Goal: Transaction & Acquisition: Register for event/course

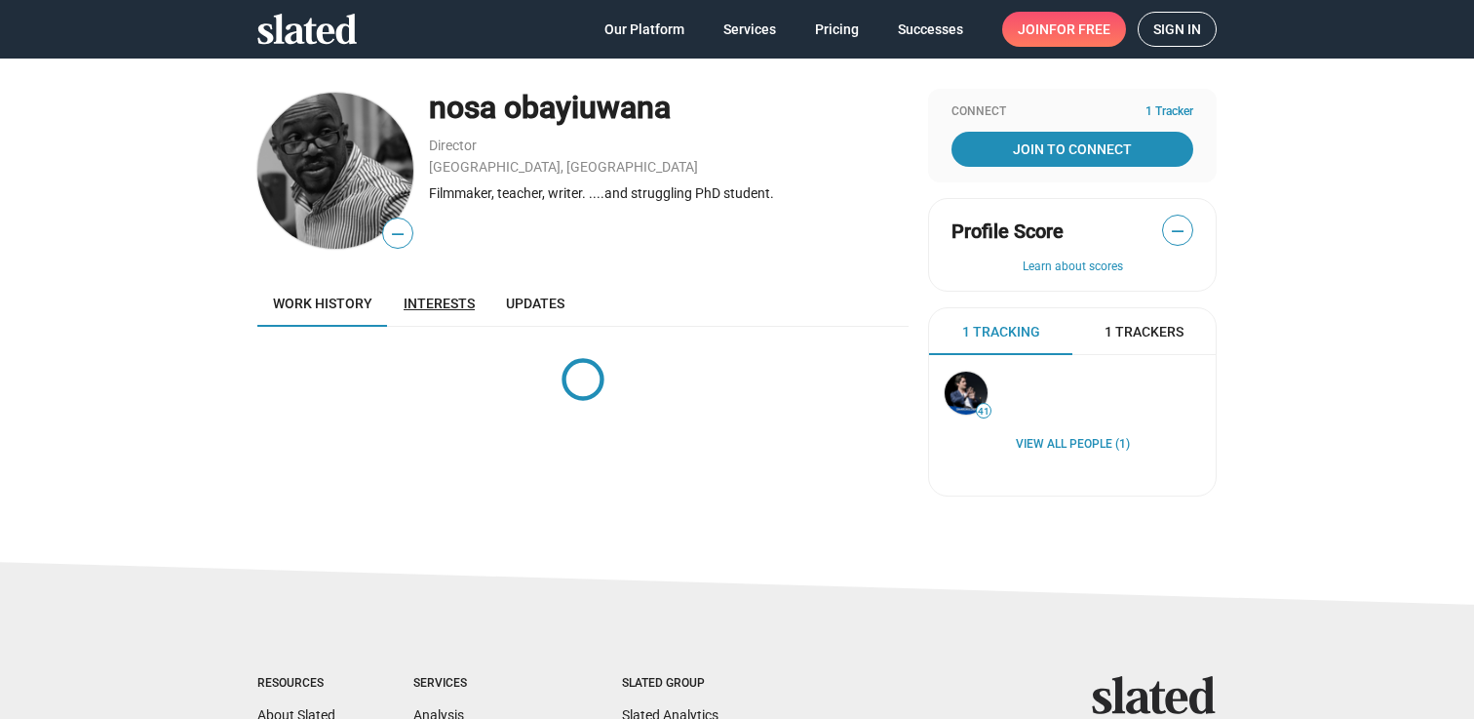
click at [417, 300] on span "Interests" at bounding box center [439, 303] width 71 height 16
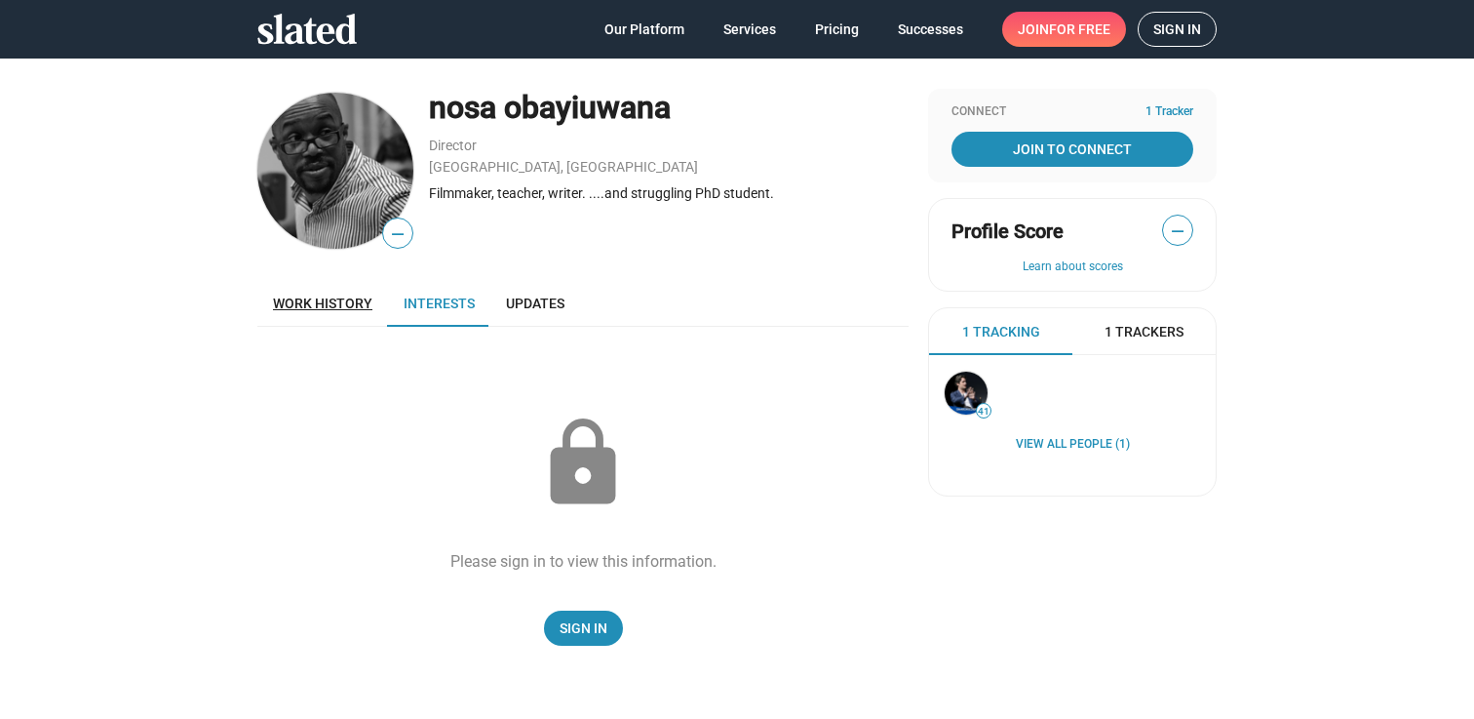
click at [344, 314] on link "Work history" at bounding box center [322, 303] width 131 height 47
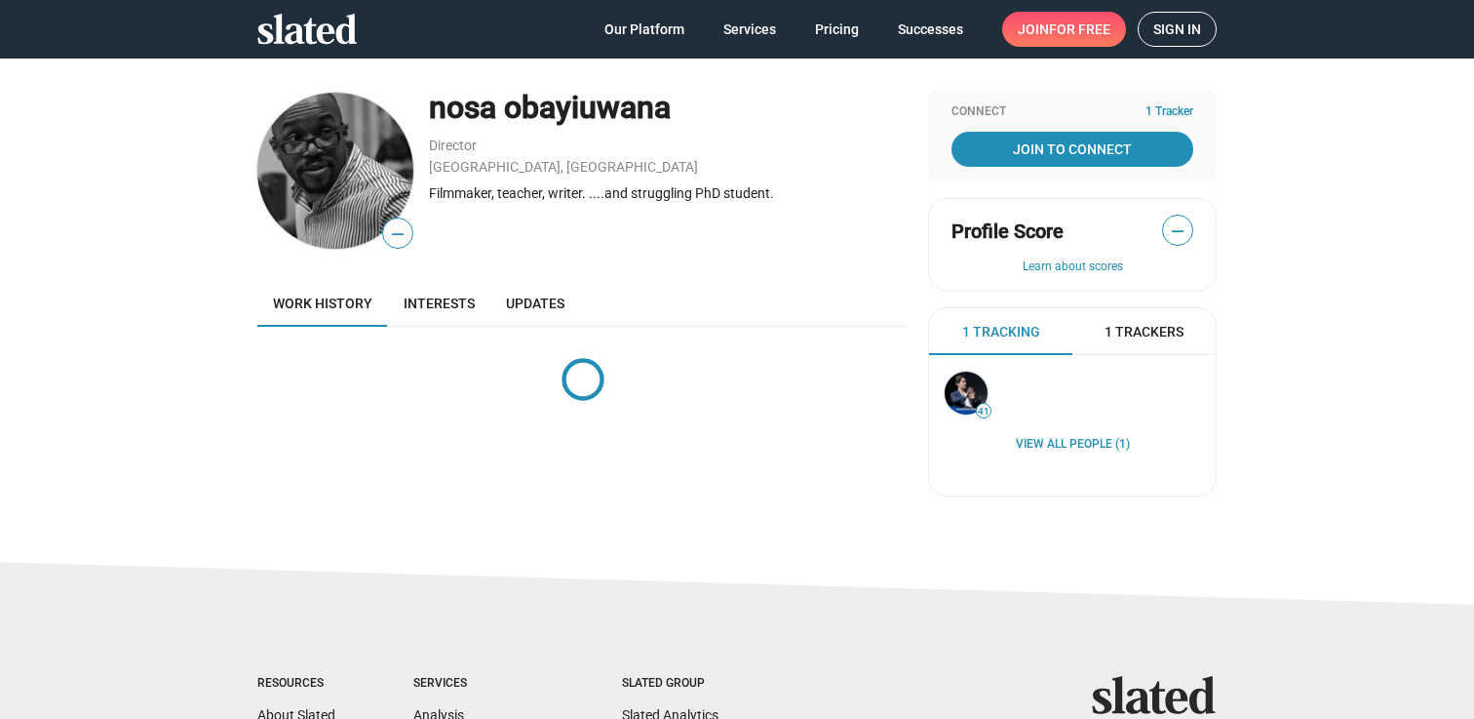
click at [1110, 35] on span "for free" at bounding box center [1079, 29] width 61 height 35
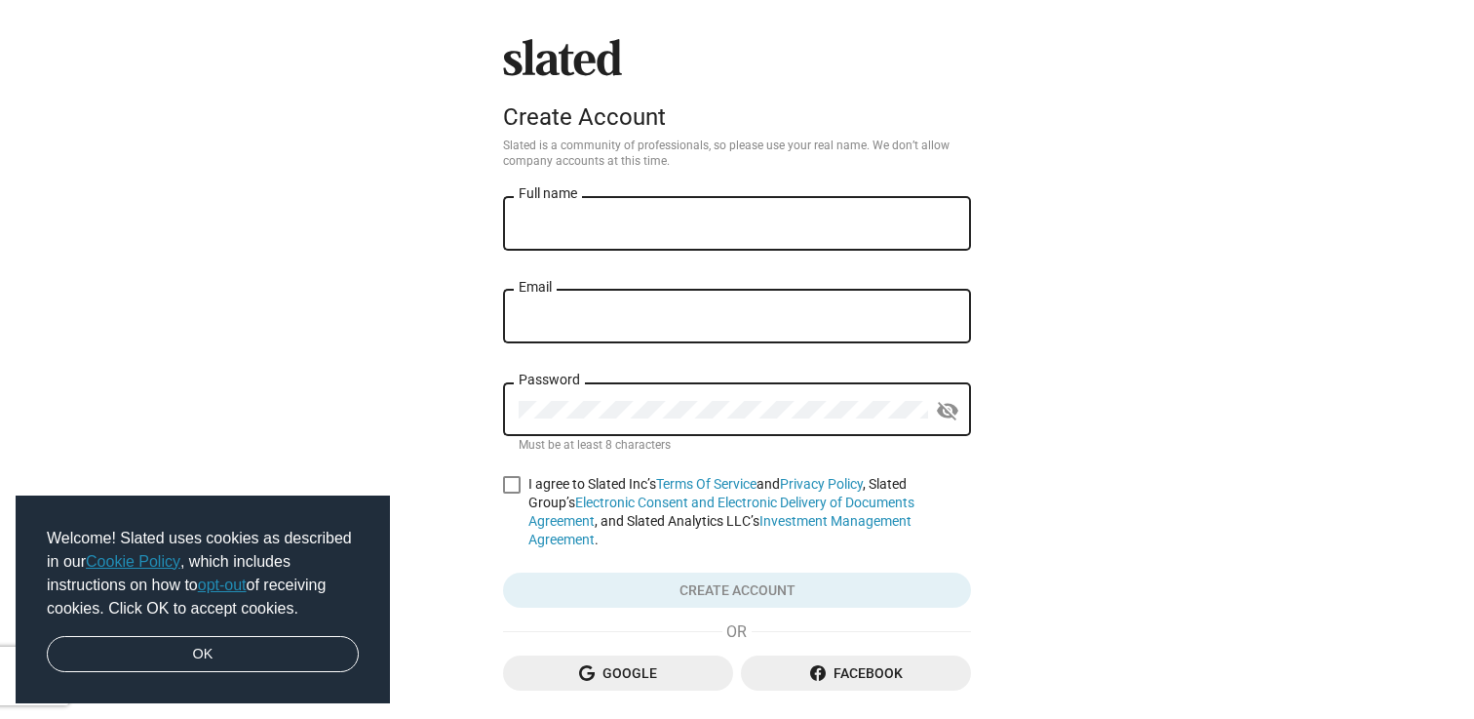
click at [884, 240] on div "Full name" at bounding box center [737, 222] width 437 height 58
click at [884, 226] on input "Full name" at bounding box center [737, 225] width 437 height 18
type input "[PERSON_NAME]"
click at [878, 314] on input "Email" at bounding box center [737, 317] width 437 height 18
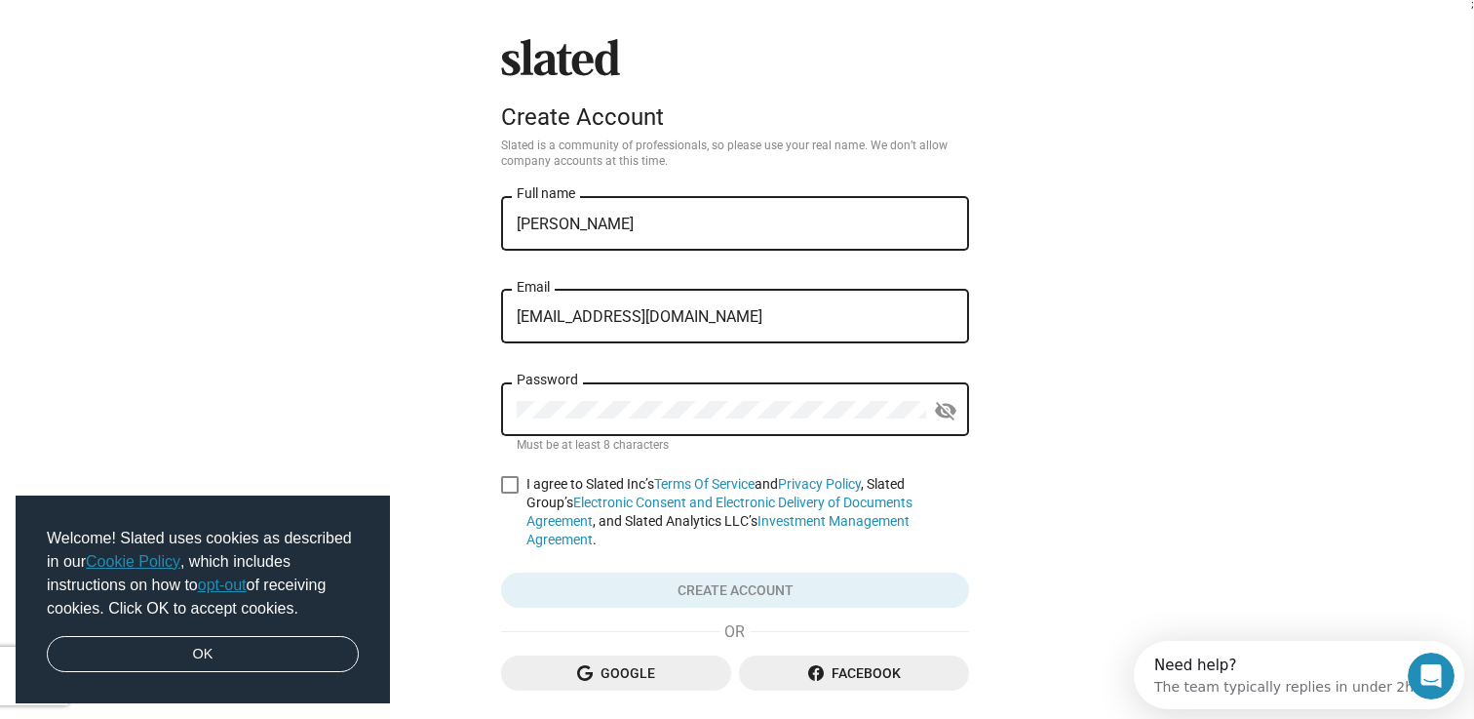
type input "[EMAIL_ADDRESS][DOMAIN_NAME]"
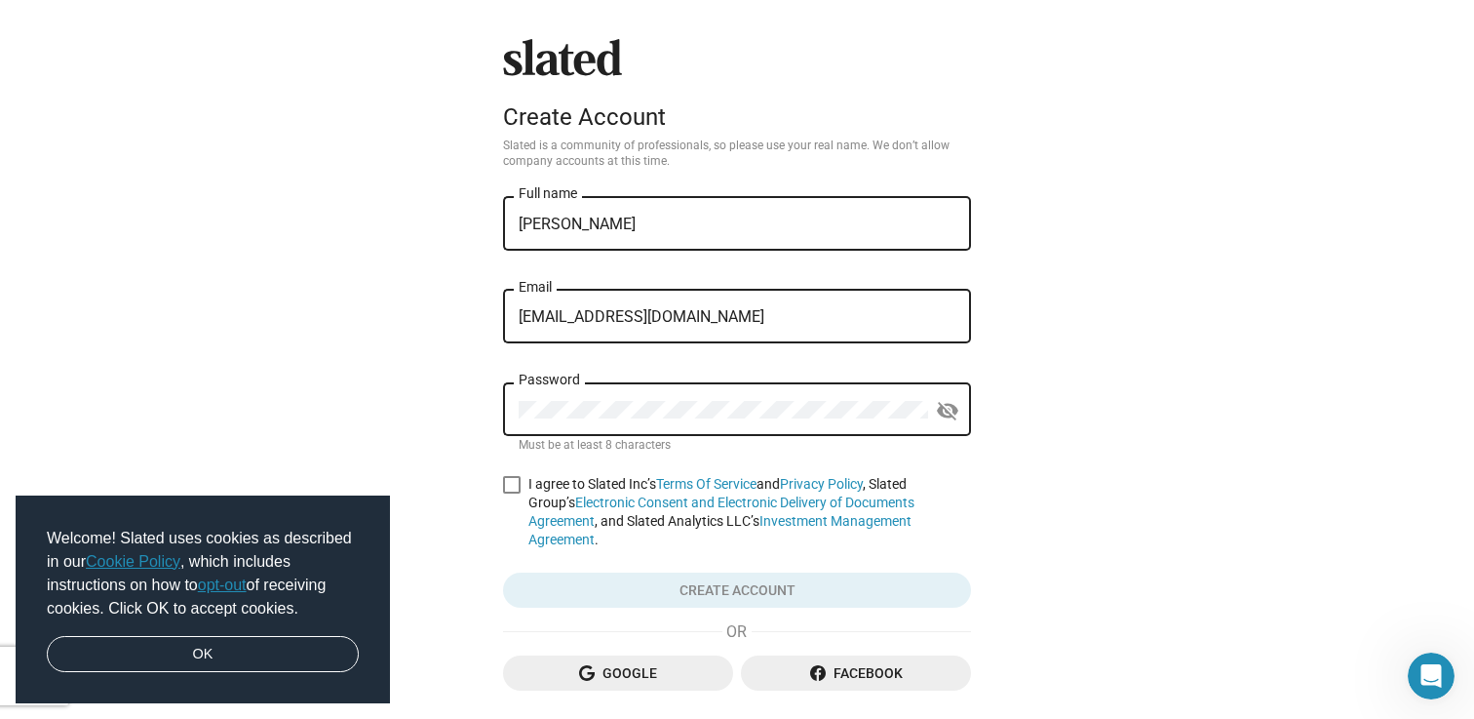
click at [486, 486] on div "Slated Create Account Slated is a community of professionals, so please use you…" at bounding box center [737, 414] width 1474 height 829
click at [518, 486] on label "I agree to Slated Inc’s Terms Of Service and Privacy Policy , Slated Group’s El…" at bounding box center [737, 512] width 468 height 74
click at [512, 493] on input "I agree to Slated Inc’s Terms Of Service and Privacy Policy , Slated Group’s El…" at bounding box center [511, 493] width 1 height 1
checkbox input "true"
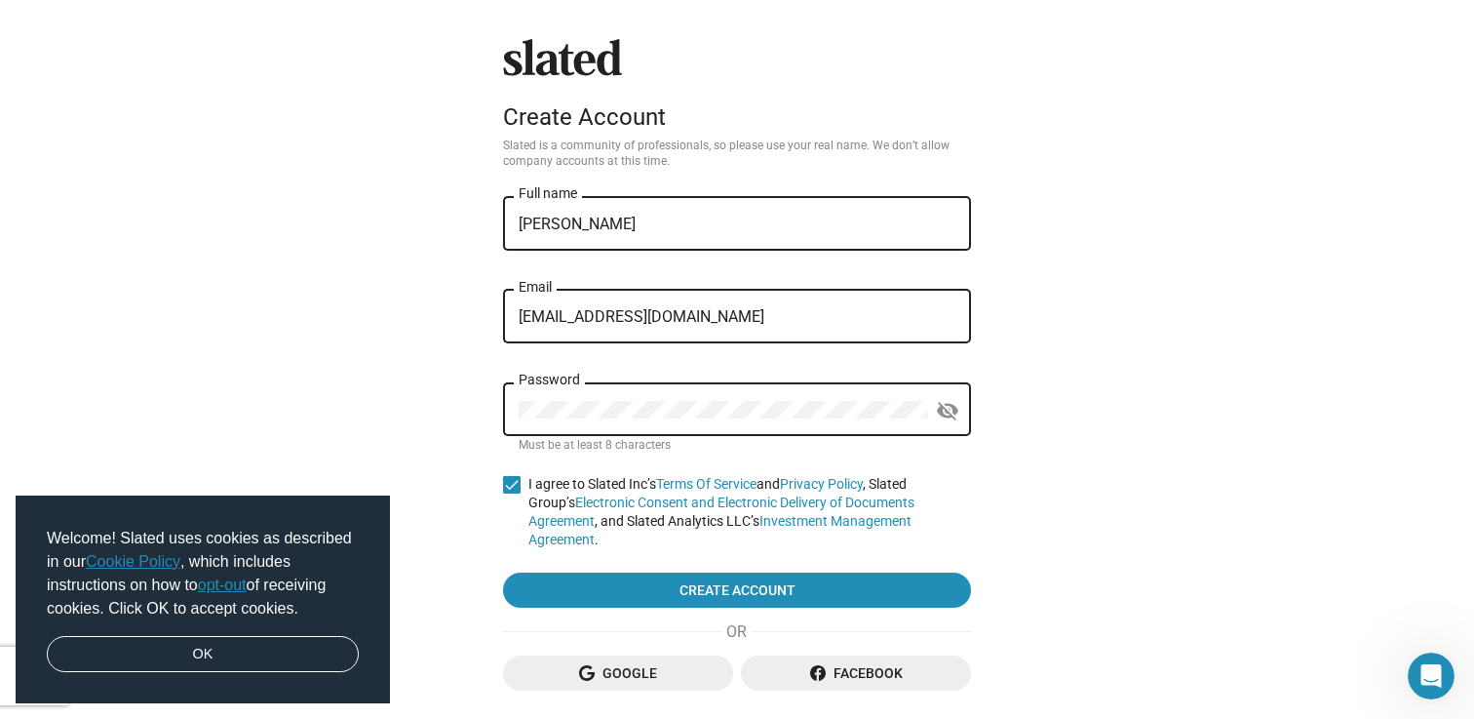
click at [653, 594] on div "Slated Create Account Slated is a community of professionals, so please use you…" at bounding box center [737, 389] width 484 height 700
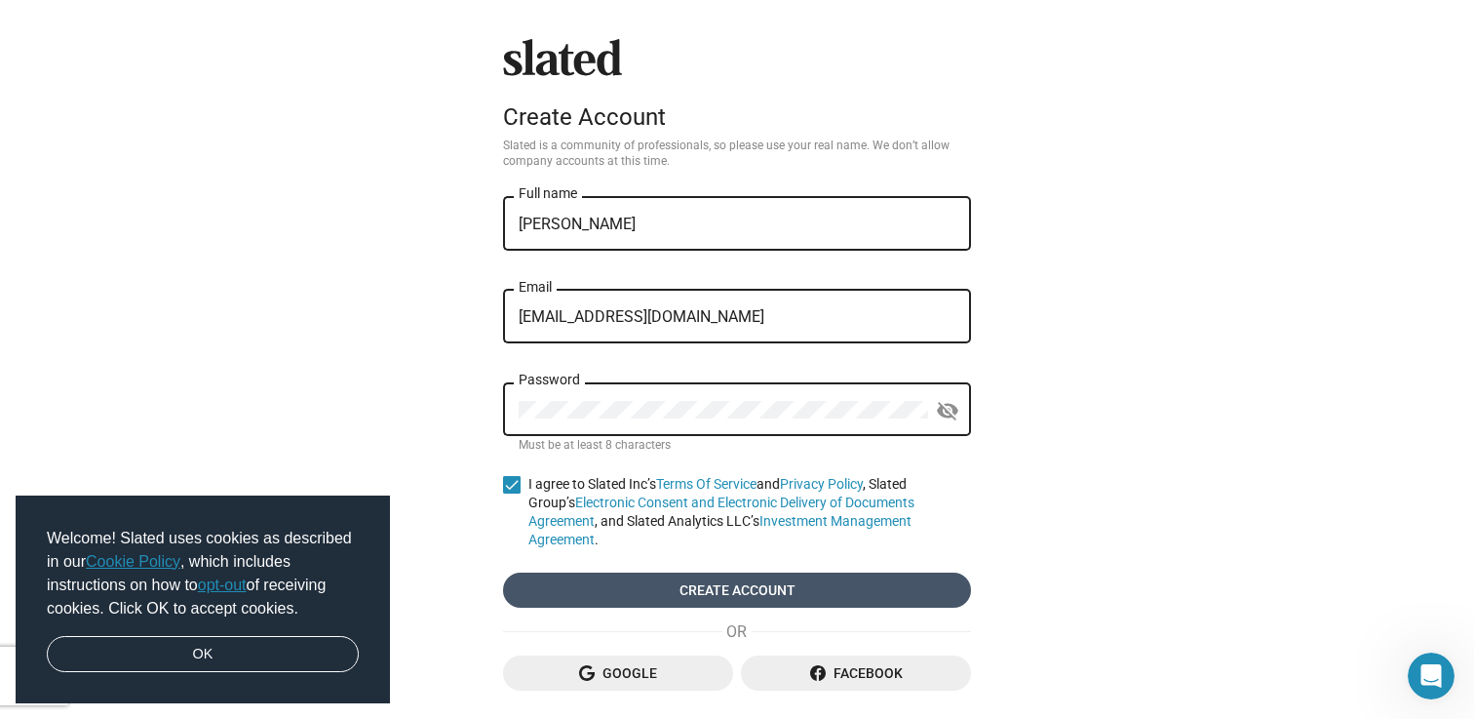
click at [653, 584] on span "Create account" at bounding box center [737, 589] width 437 height 35
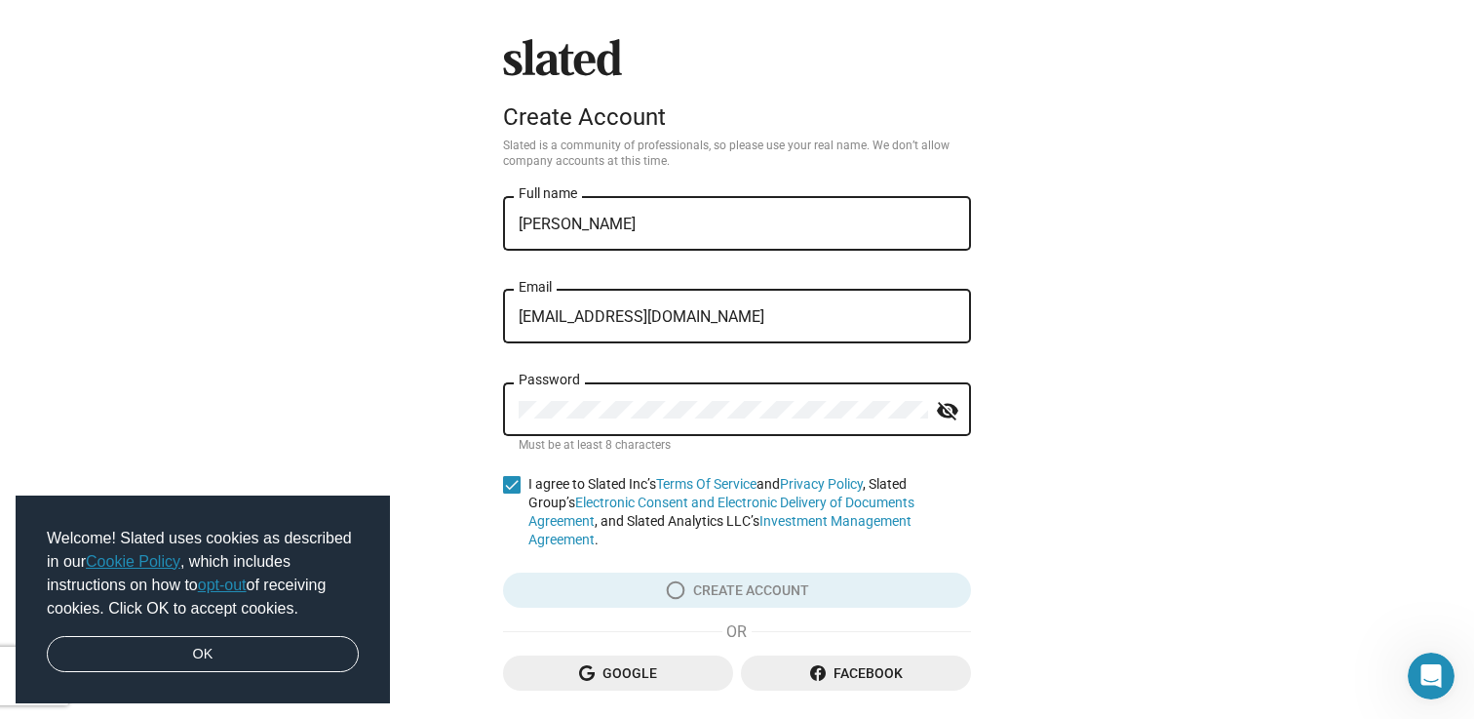
click at [942, 414] on mat-icon "visibility_off" at bounding box center [947, 411] width 23 height 30
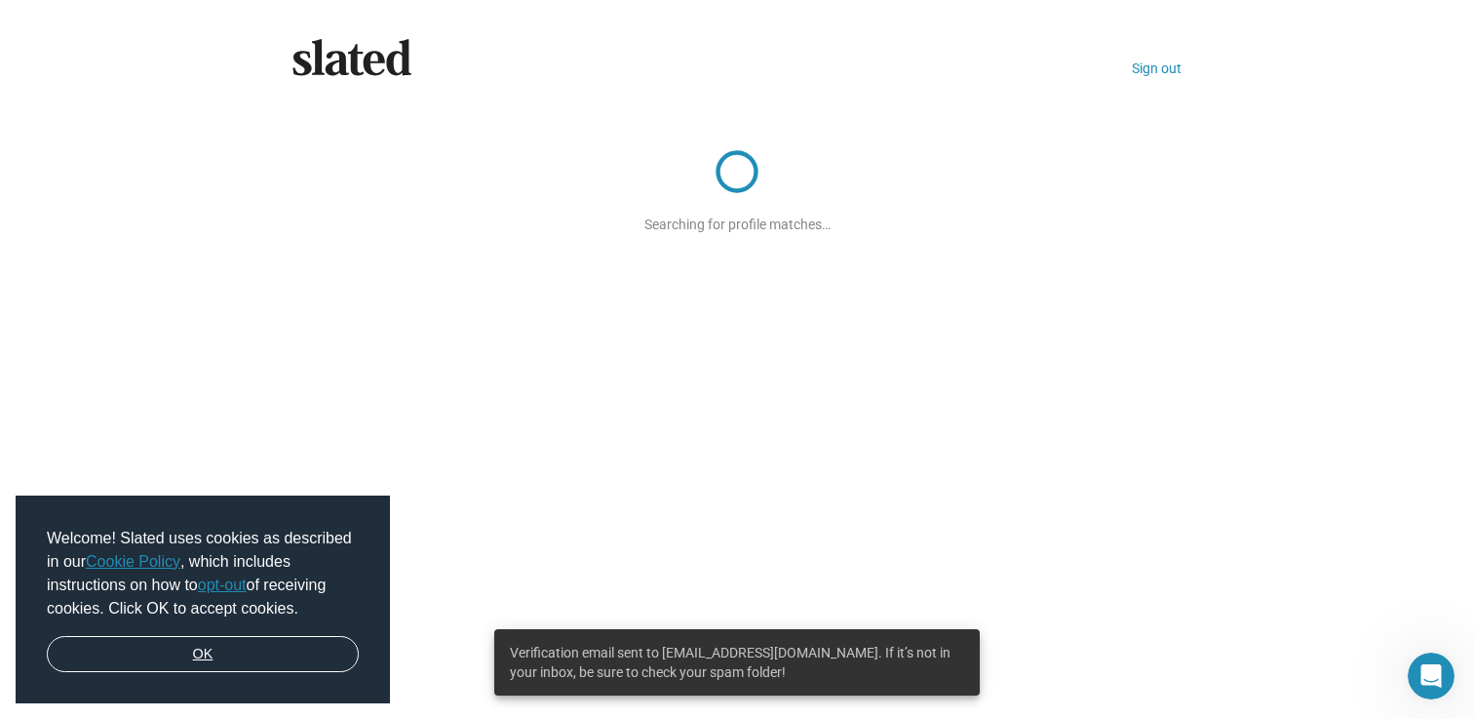
click at [223, 658] on link "OK" at bounding box center [203, 654] width 312 height 37
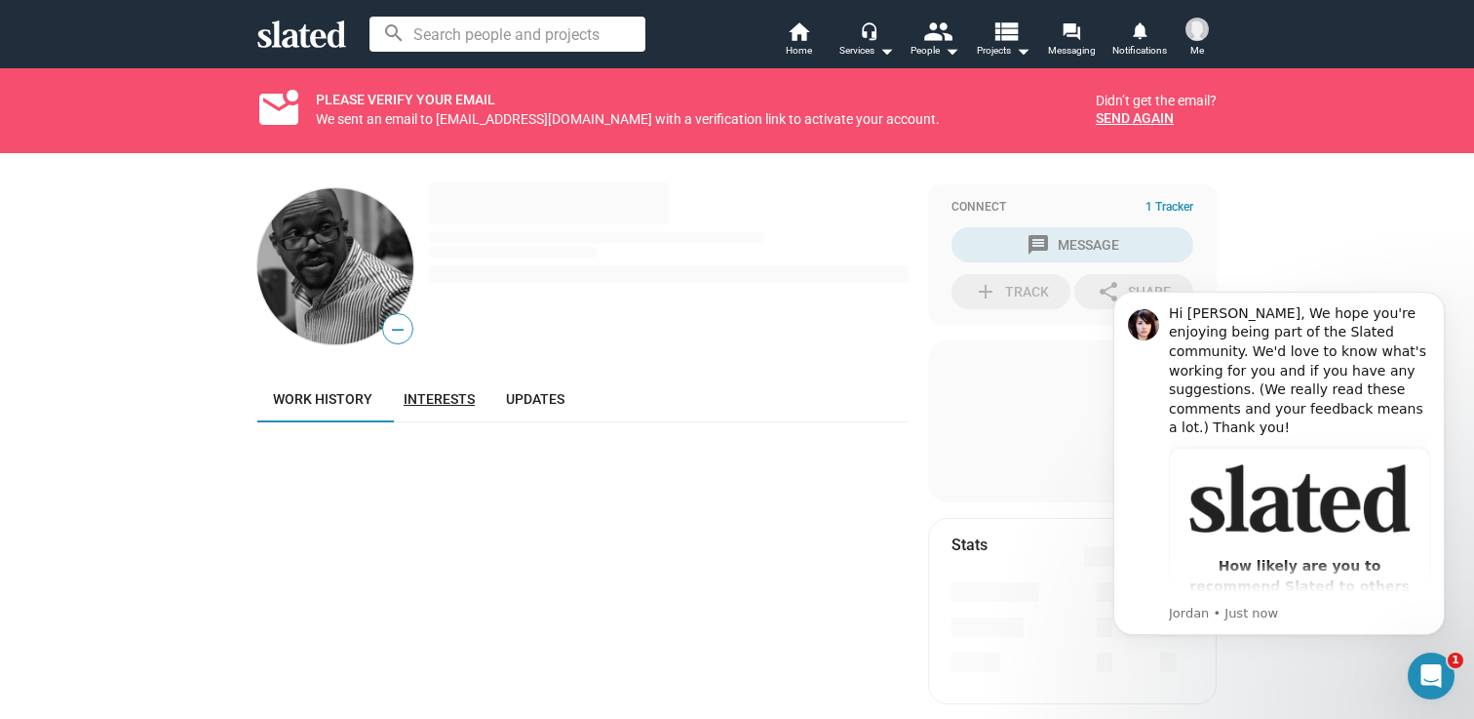
click at [426, 396] on span "Interests" at bounding box center [439, 399] width 71 height 16
click at [538, 397] on span "Updates" at bounding box center [535, 399] width 59 height 16
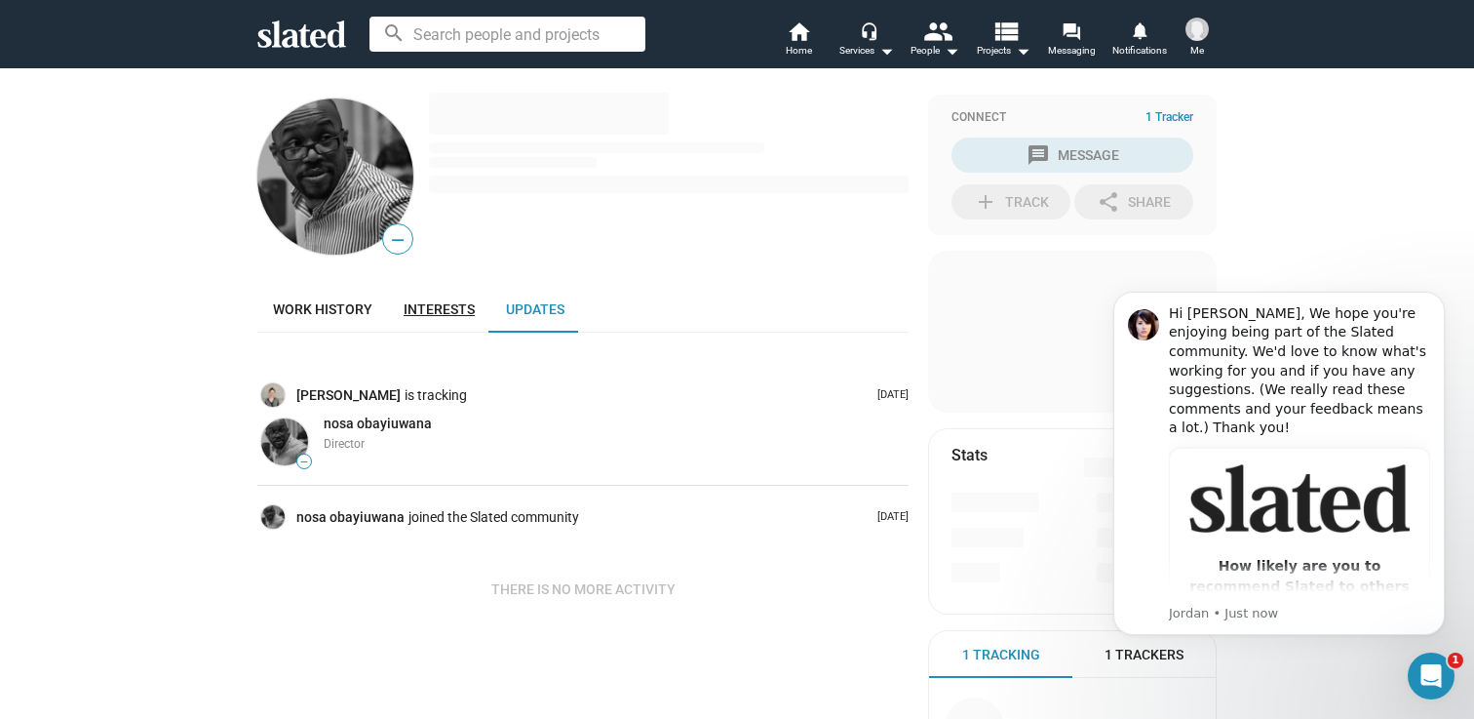
scroll to position [92, 0]
click at [340, 295] on link "Work history" at bounding box center [322, 307] width 131 height 47
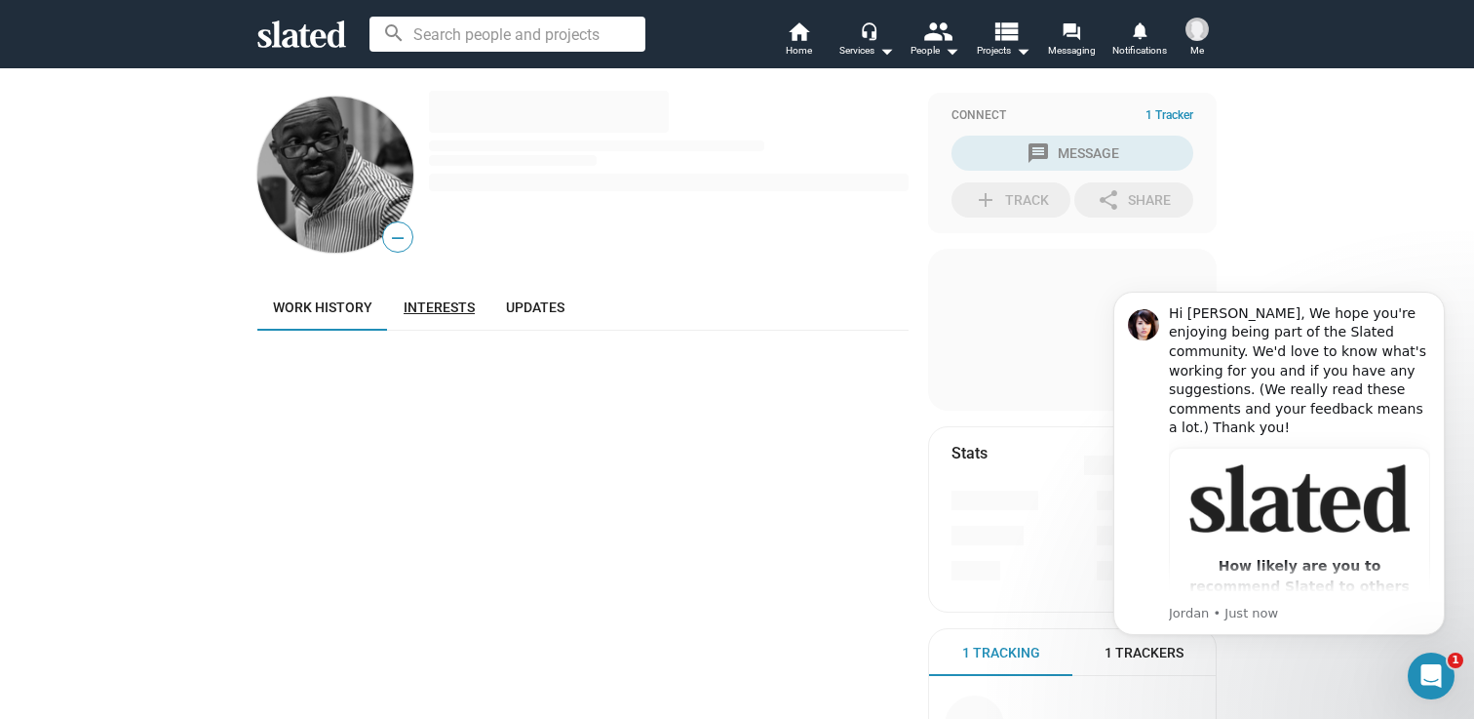
click at [404, 301] on span "Interests" at bounding box center [439, 307] width 71 height 16
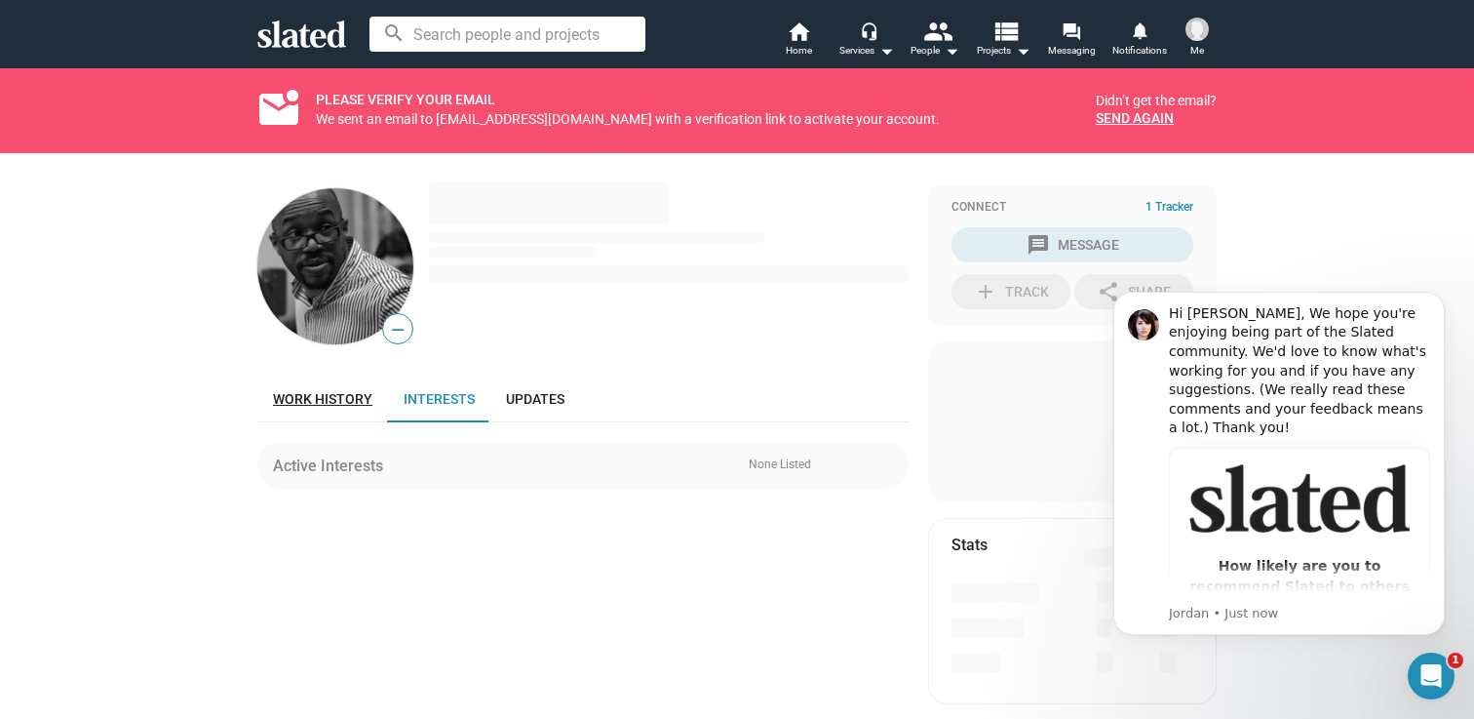
click at [346, 400] on span "Work history" at bounding box center [322, 399] width 99 height 16
